Goal: Task Accomplishment & Management: Manage account settings

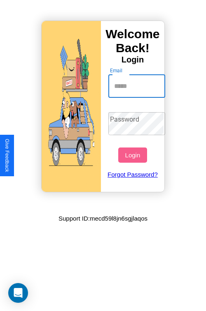
click at [137, 86] on input "Email" at bounding box center [136, 86] width 57 height 23
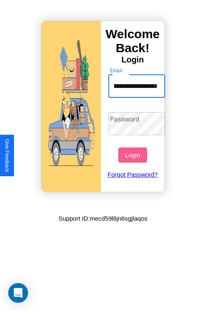
scroll to position [0, 45]
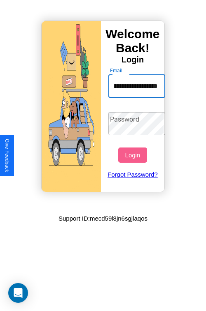
type input "**********"
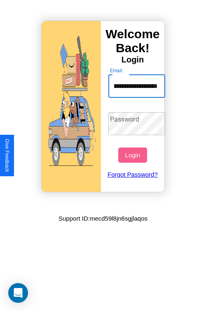
scroll to position [0, 0]
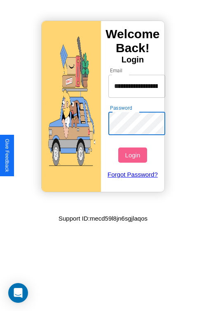
click at [133, 155] on button "Login" at bounding box center [132, 155] width 28 height 15
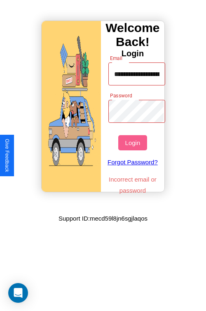
click at [133, 143] on button "Login" at bounding box center [132, 142] width 28 height 15
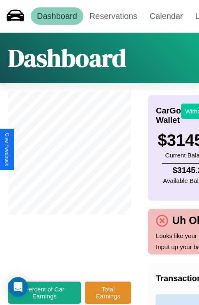
click at [193, 111] on button "Withdraw" at bounding box center [198, 111] width 34 height 15
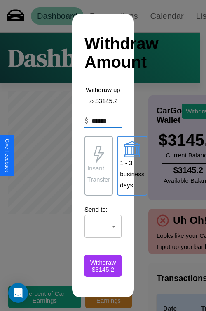
click at [98, 166] on p "Insant Transfer" at bounding box center [98, 174] width 23 height 22
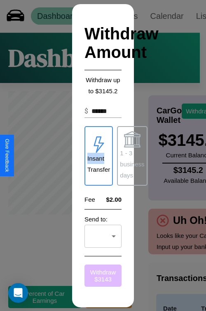
click at [103, 276] on button "Withdraw $ 3143" at bounding box center [102, 276] width 37 height 22
